Goal: Task Accomplishment & Management: Manage account settings

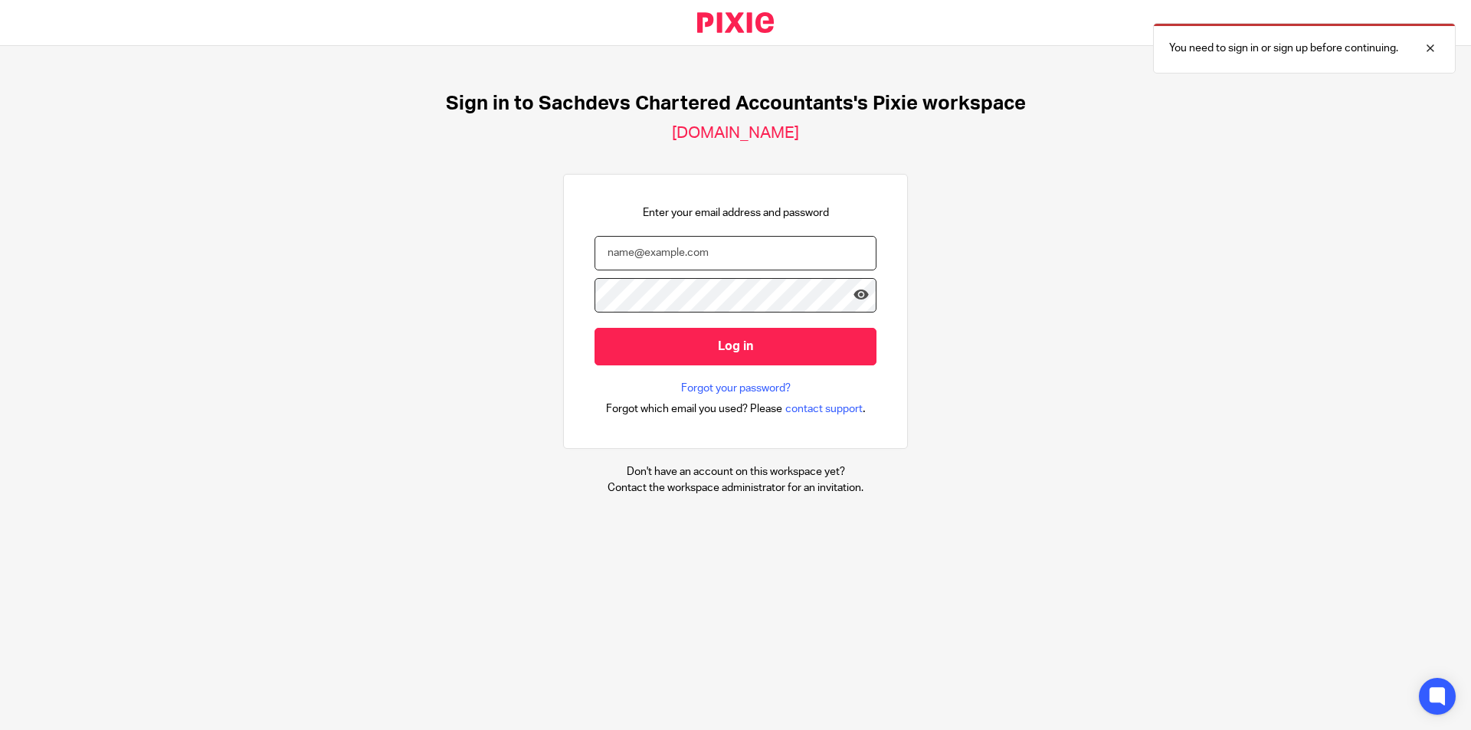
click at [684, 260] on input "email" at bounding box center [735, 253] width 282 height 34
type input "aaron@sachdevs-ca.com"
click at [594, 328] on input "Log in" at bounding box center [735, 347] width 282 height 38
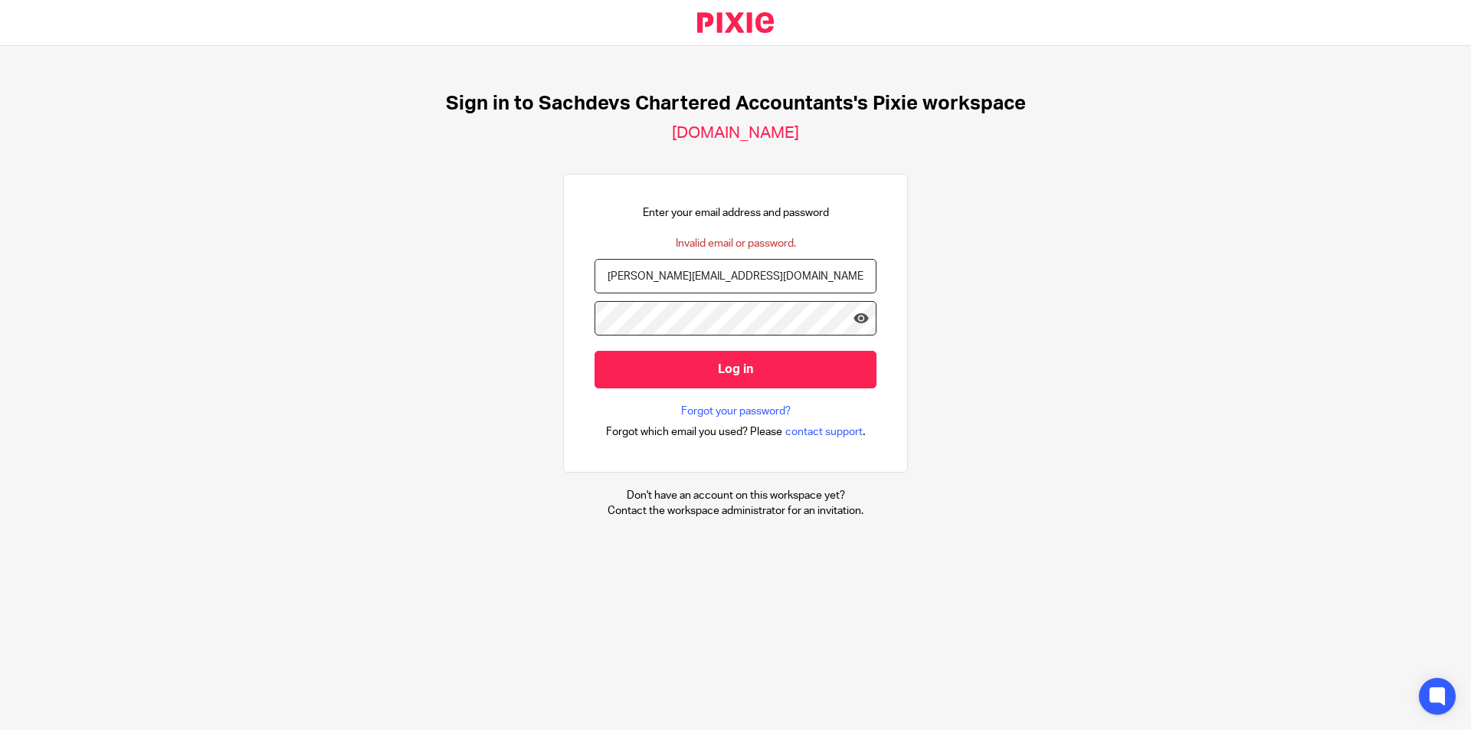
click at [594, 351] on input "Log in" at bounding box center [735, 370] width 282 height 38
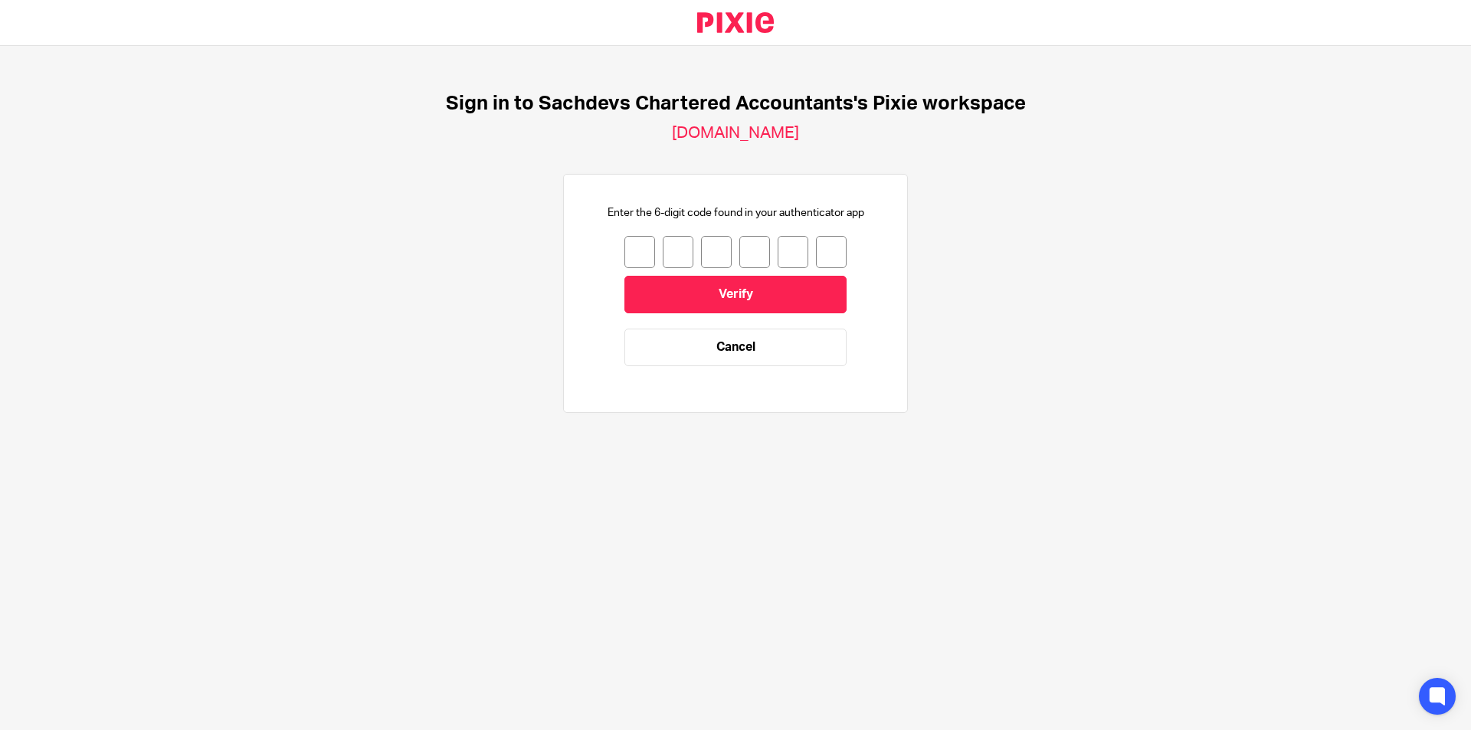
click at [632, 253] on input "number" at bounding box center [639, 252] width 31 height 32
type input "9"
type input "2"
type input "9"
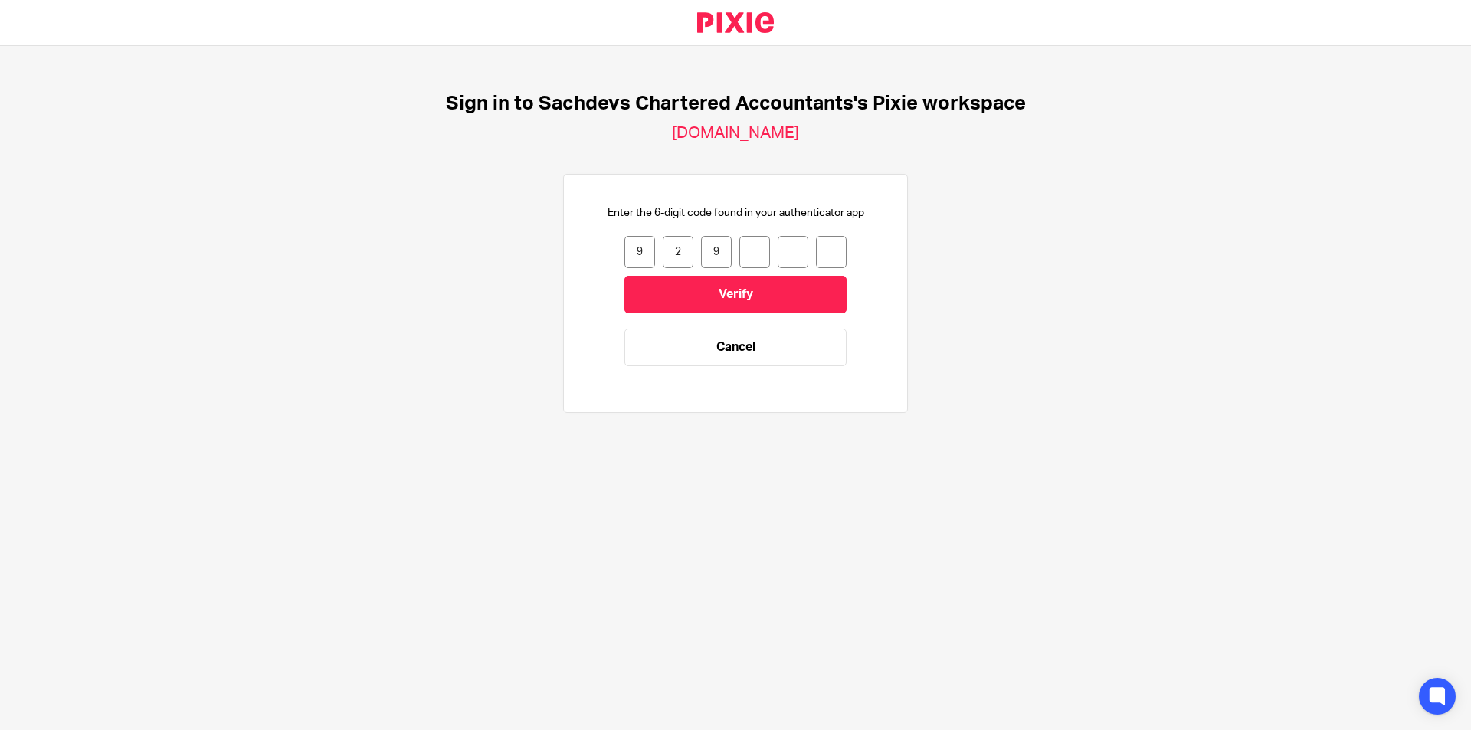
type input "8"
type input "3"
type input "4"
click at [745, 285] on input "Verify" at bounding box center [735, 295] width 222 height 38
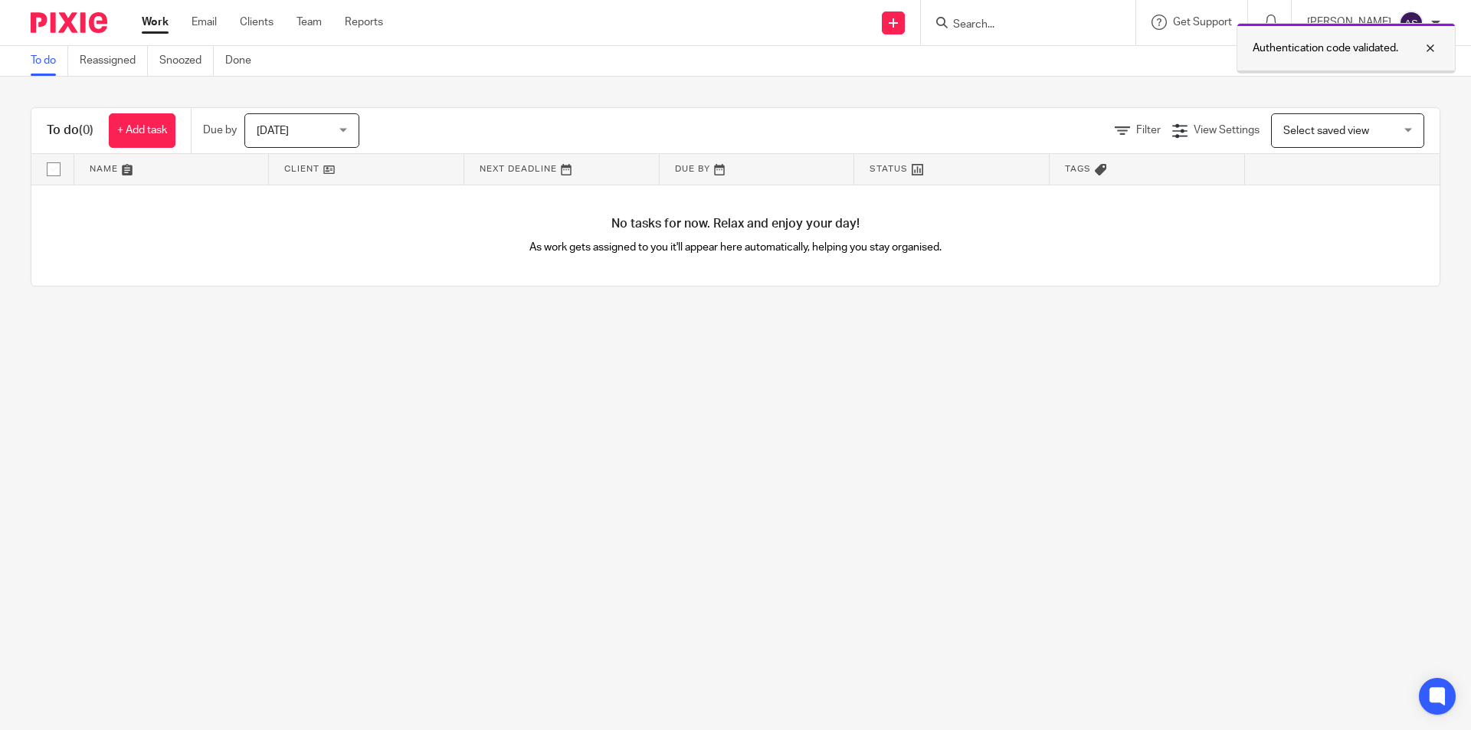
click at [1436, 49] on div at bounding box center [1418, 48] width 41 height 18
click at [478, 516] on main "To do Reassigned Snoozed Done To do (0) + Add task Due by [DATE] [DATE] [DATE] …" at bounding box center [735, 365] width 1471 height 730
